Goal: Find specific page/section: Find specific page/section

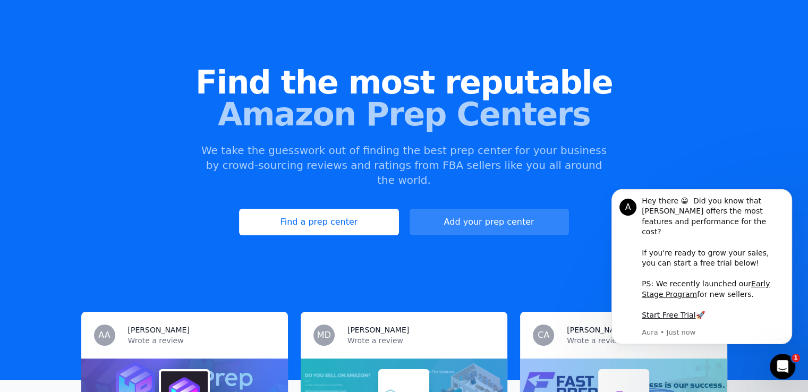
scroll to position [106, 0]
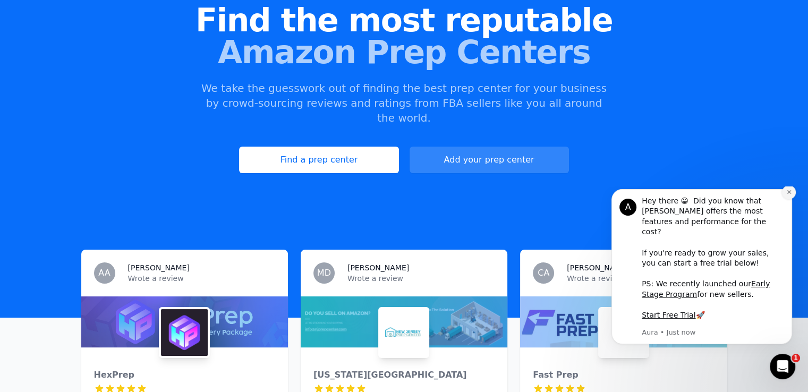
click at [789, 194] on icon "Dismiss notification" at bounding box center [788, 192] width 4 height 4
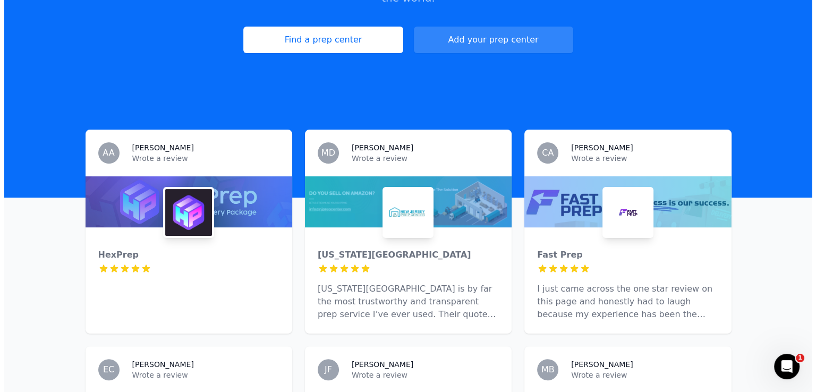
scroll to position [0, 0]
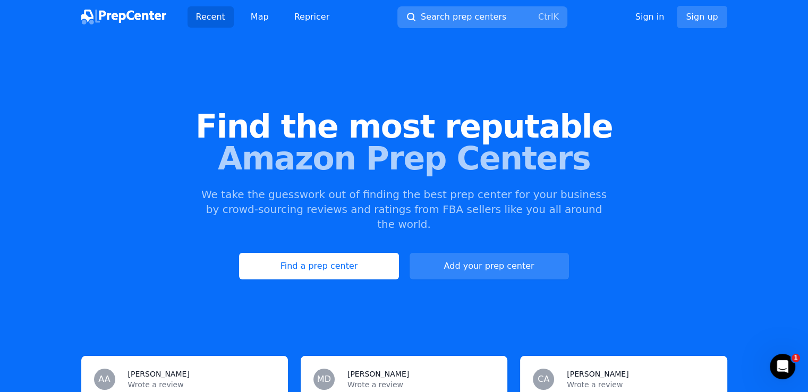
click at [452, 10] on button "Search prep centers Ctrl K" at bounding box center [482, 17] width 170 height 22
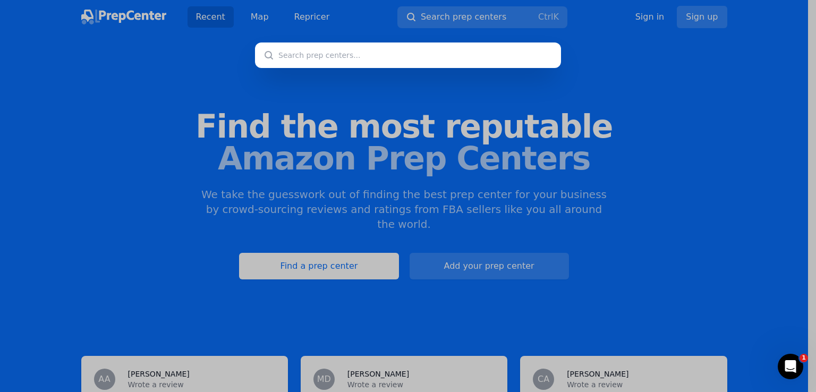
click at [334, 56] on input "text" at bounding box center [408, 54] width 306 height 25
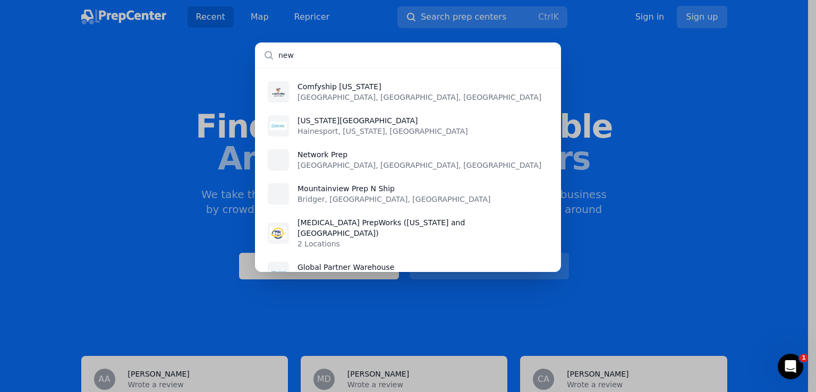
type input "new"
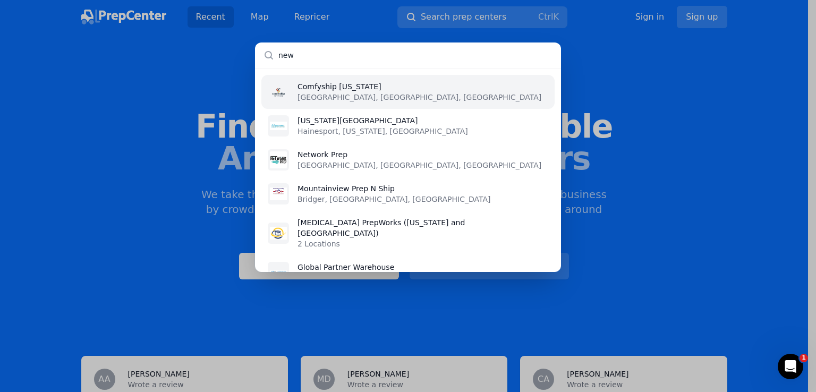
click at [338, 92] on p "[GEOGRAPHIC_DATA], [GEOGRAPHIC_DATA], [GEOGRAPHIC_DATA]" at bounding box center [419, 97] width 244 height 11
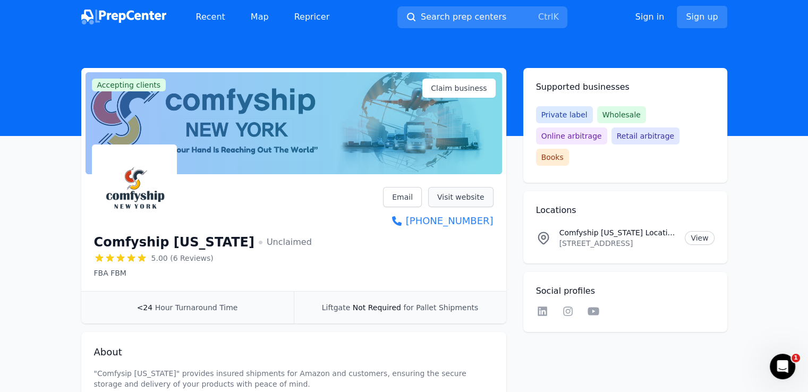
click at [465, 196] on link "Visit website" at bounding box center [460, 197] width 65 height 20
drag, startPoint x: 167, startPoint y: 15, endPoint x: 108, endPoint y: 18, distance: 59.0
click at [108, 18] on div "Recent Map Repricer" at bounding box center [209, 16] width 257 height 21
